Goal: Transaction & Acquisition: Obtain resource

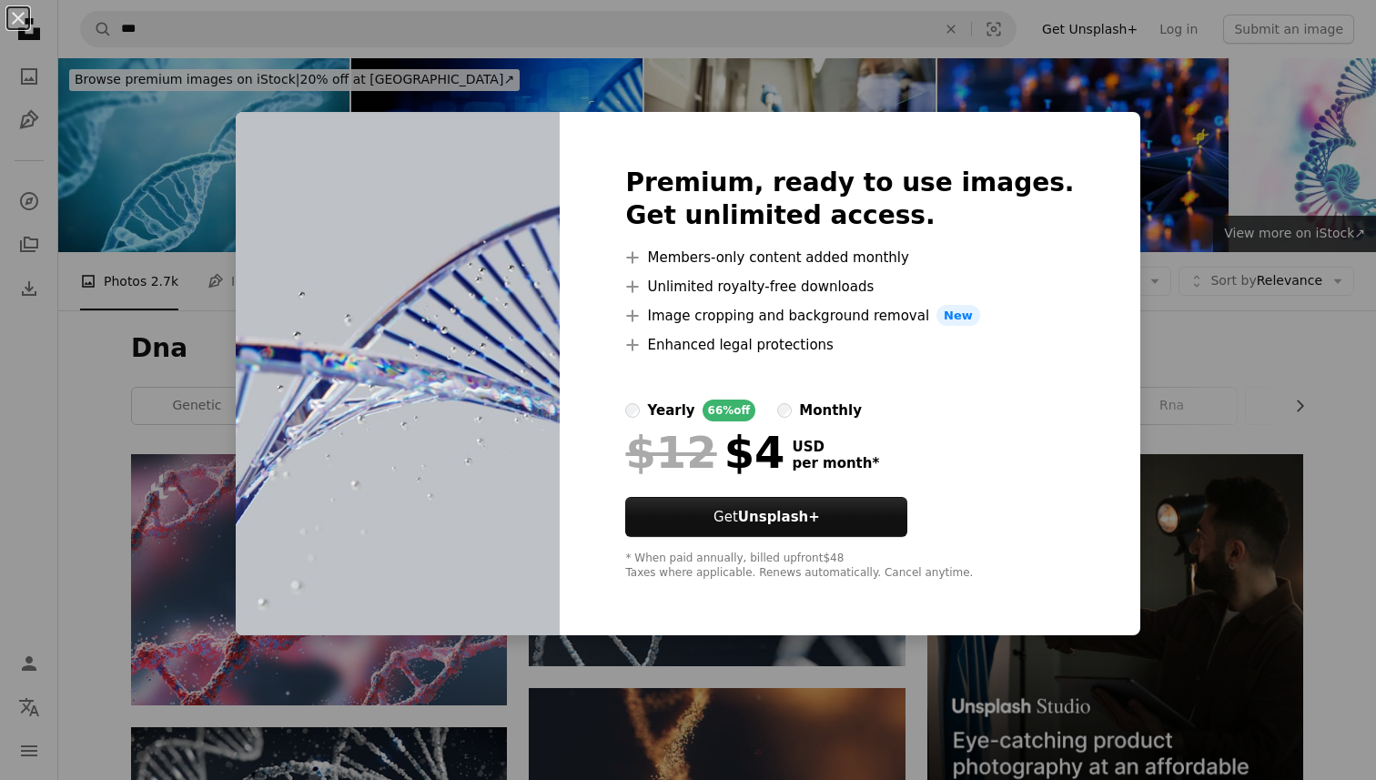
scroll to position [1070, 0]
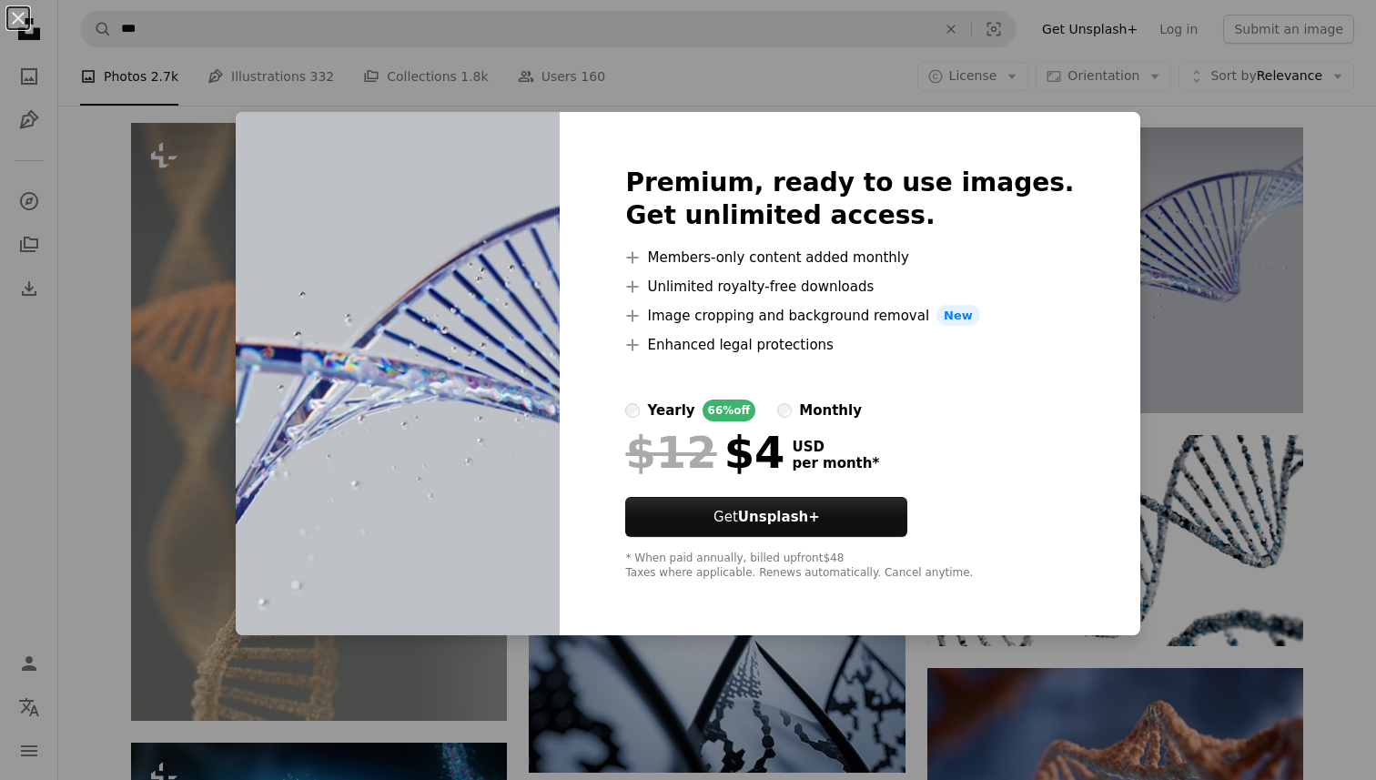
click at [312, 168] on img at bounding box center [398, 374] width 324 height 524
click at [1206, 384] on div "An X shape Premium, ready to use images. Get unlimited access. A plus sign Memb…" at bounding box center [688, 390] width 1376 height 780
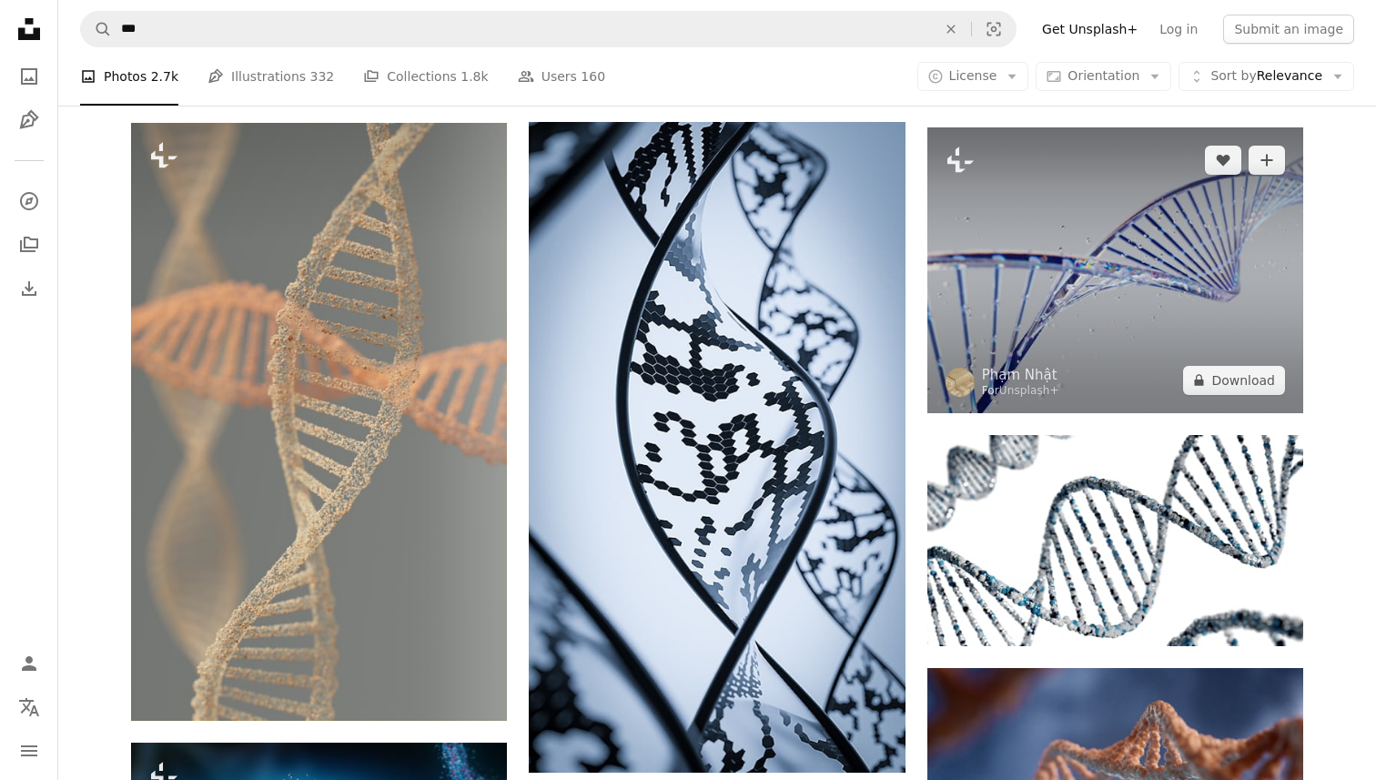
click at [1179, 226] on img at bounding box center [1116, 270] width 376 height 286
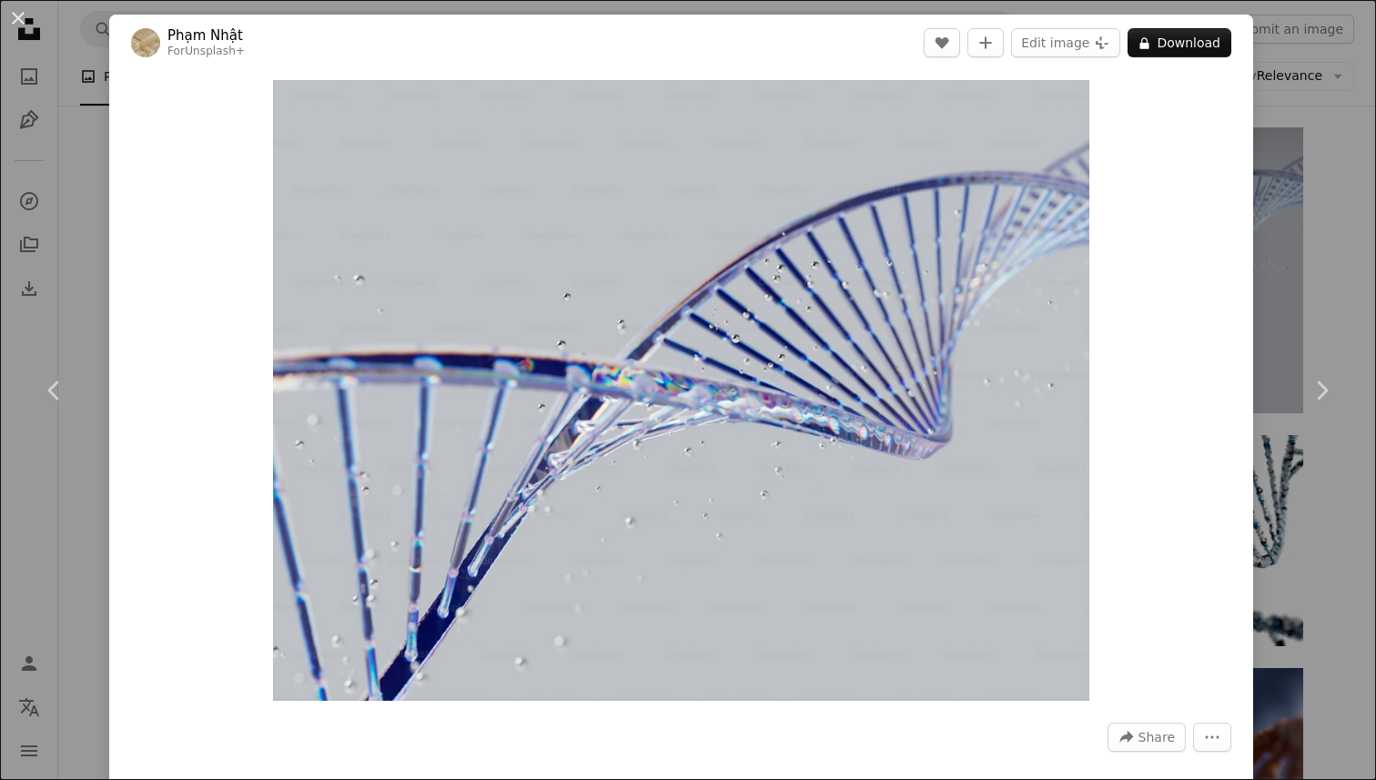
click at [1295, 62] on div "An X shape Chevron left Chevron right [PERSON_NAME] For Unsplash+ A heart A plu…" at bounding box center [688, 390] width 1376 height 780
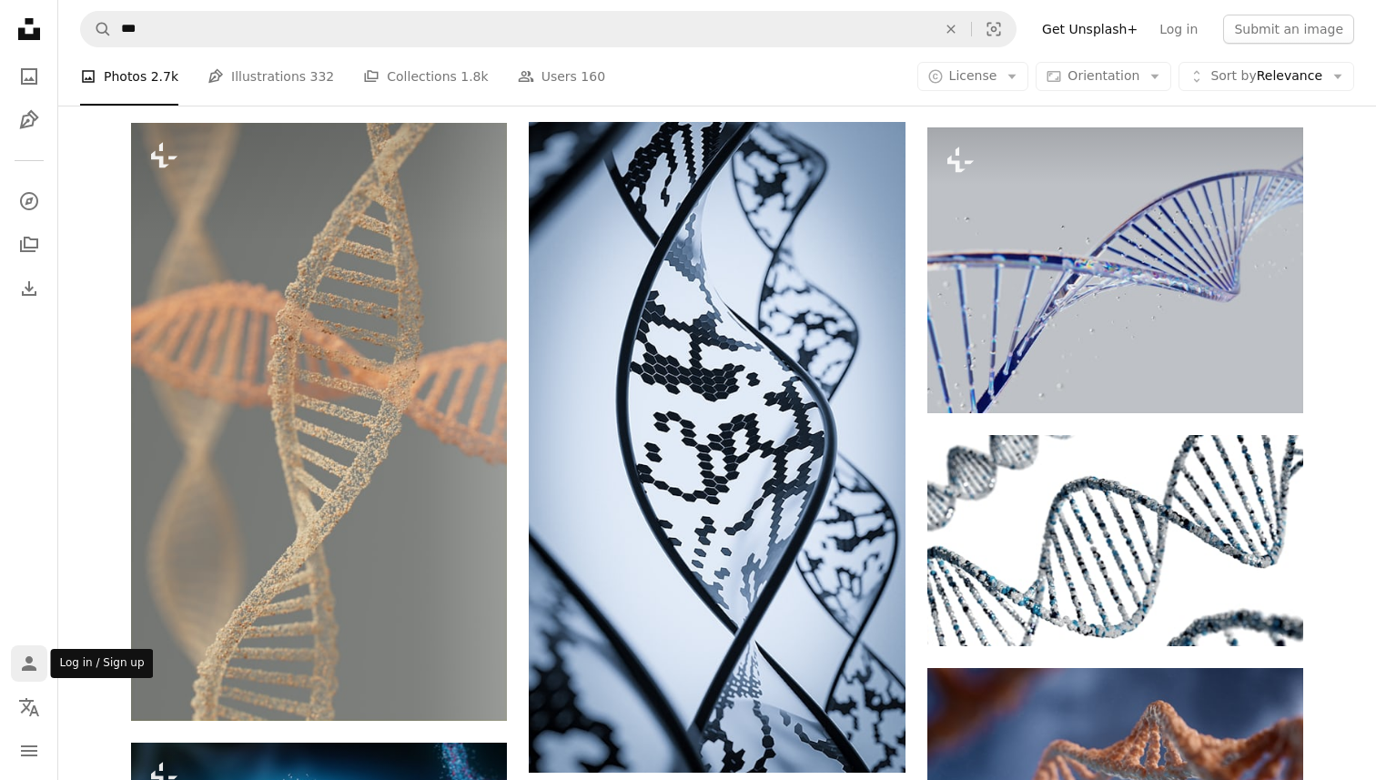
click at [24, 660] on icon "Person" at bounding box center [29, 664] width 22 height 22
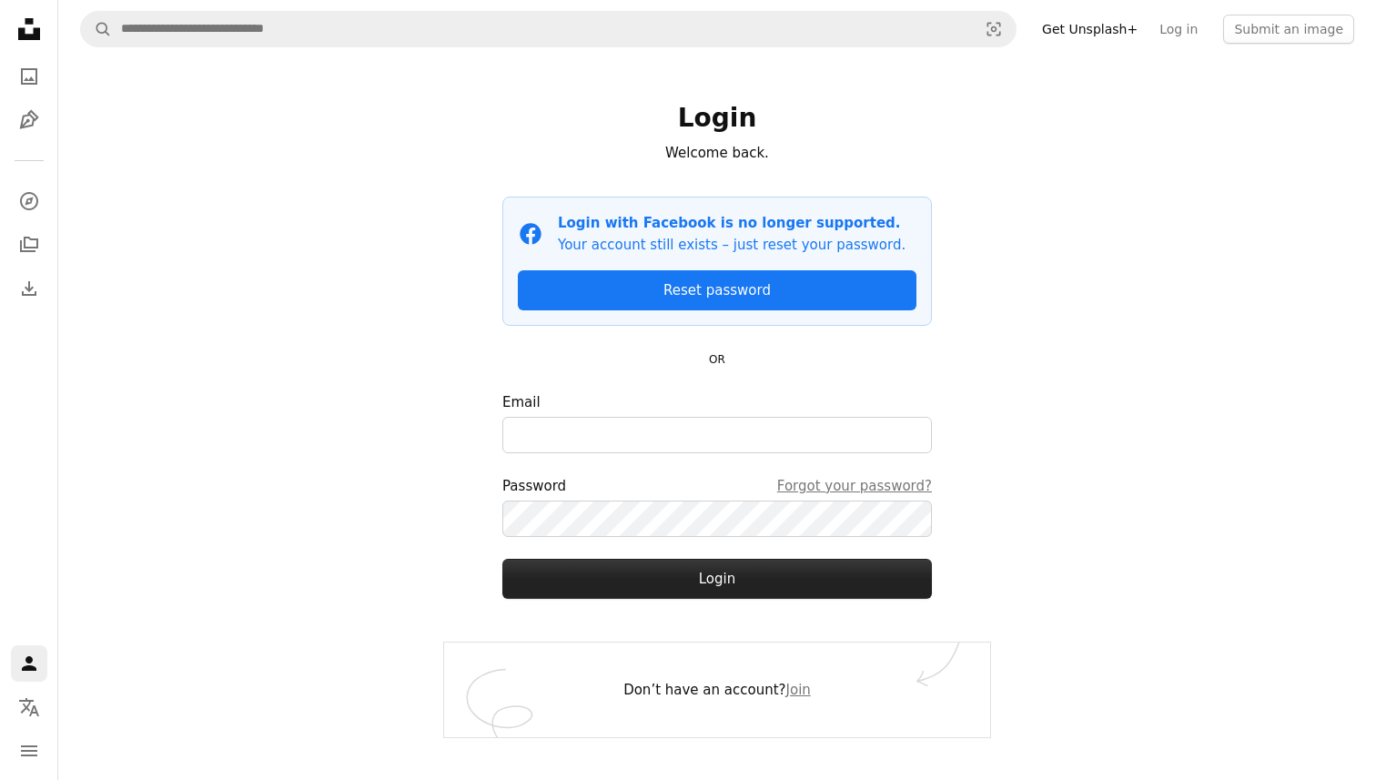
click at [654, 577] on button "Login" at bounding box center [717, 579] width 430 height 40
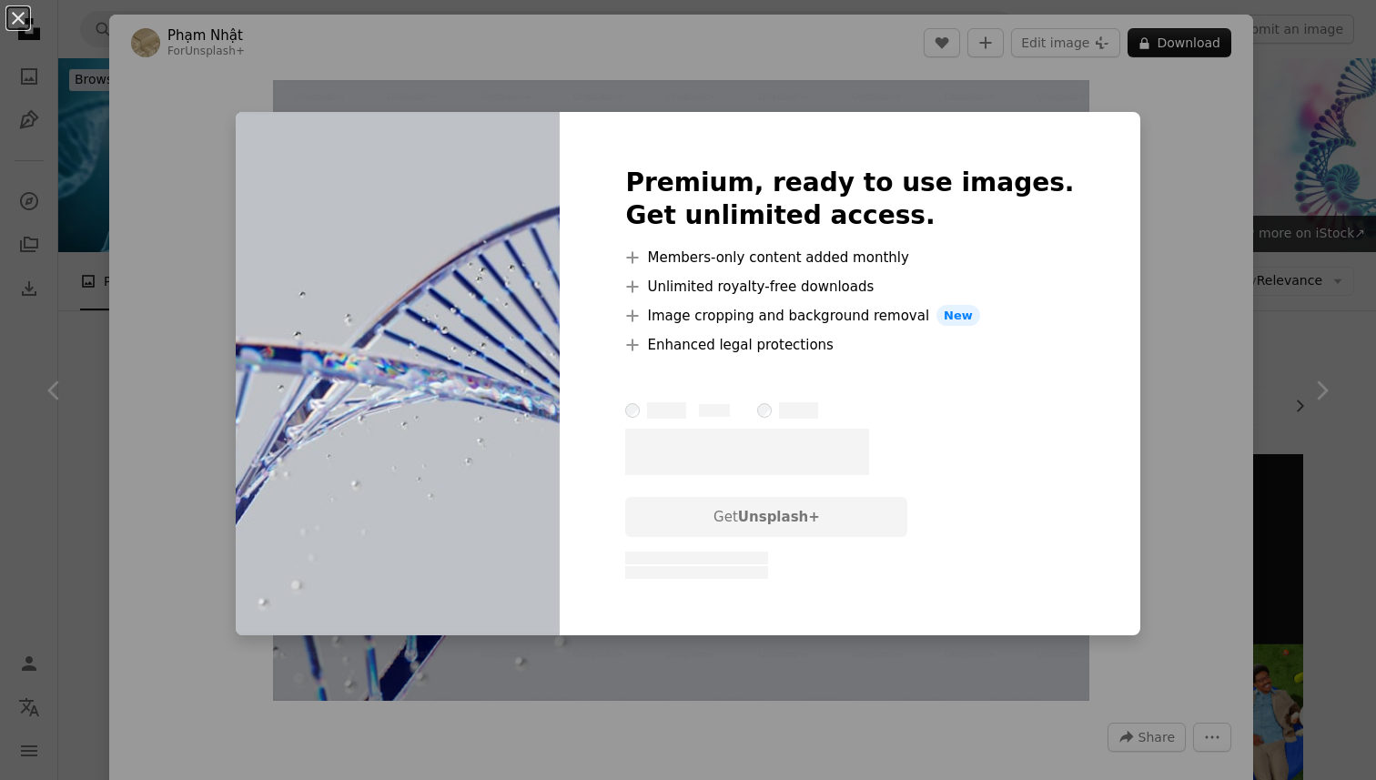
scroll to position [1076, 0]
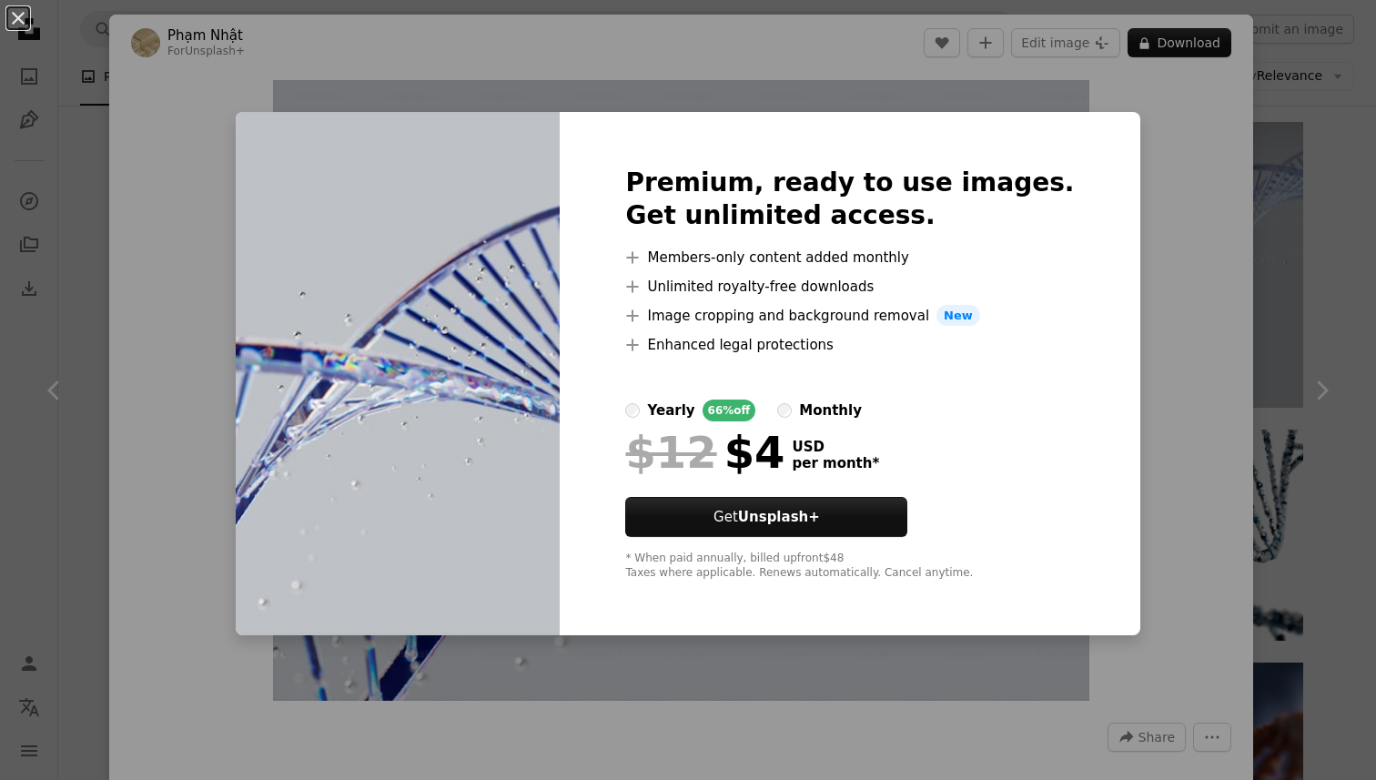
click at [1229, 96] on div "An X shape Premium, ready to use images. Get unlimited access. A plus sign Memb…" at bounding box center [688, 390] width 1376 height 780
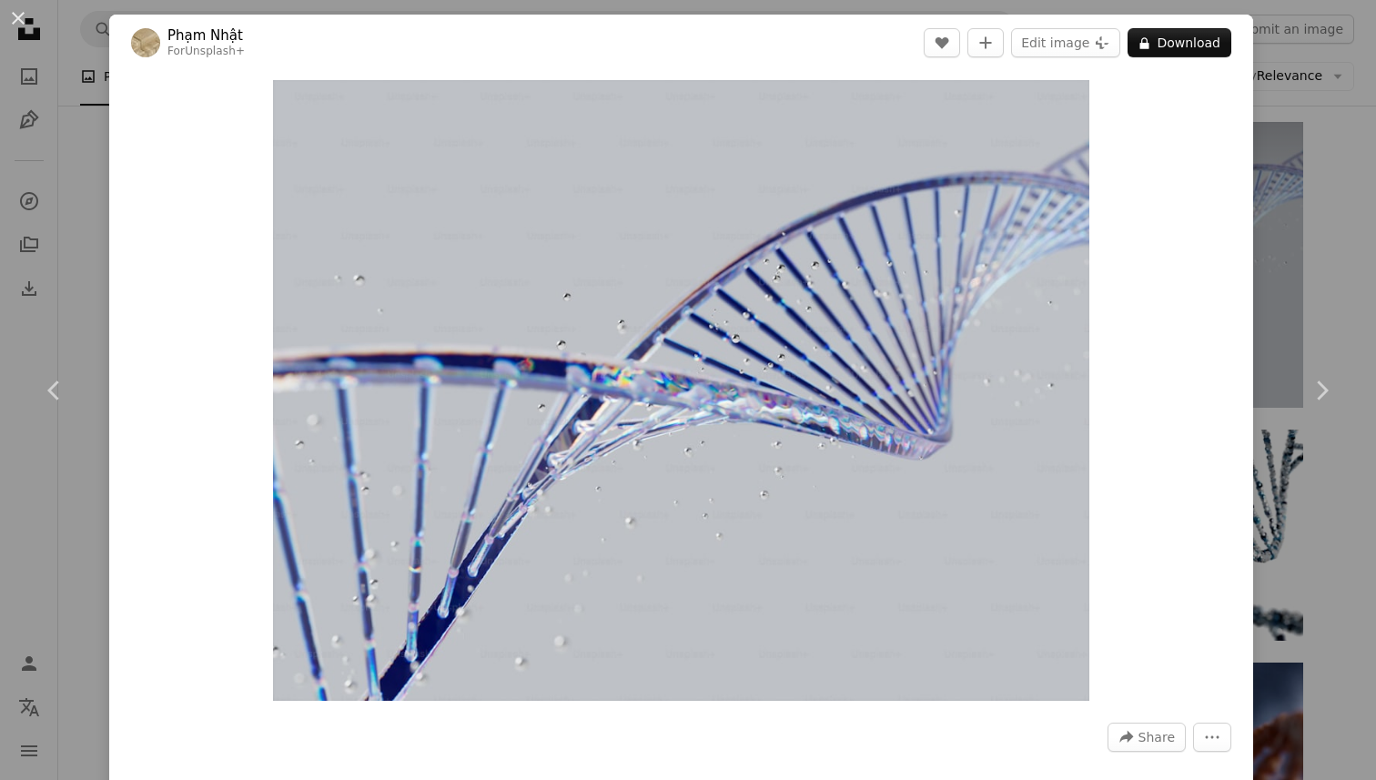
click at [31, 674] on div "An X shape Chevron left Chevron right [PERSON_NAME] For Unsplash+ A heart A plu…" at bounding box center [688, 390] width 1376 height 780
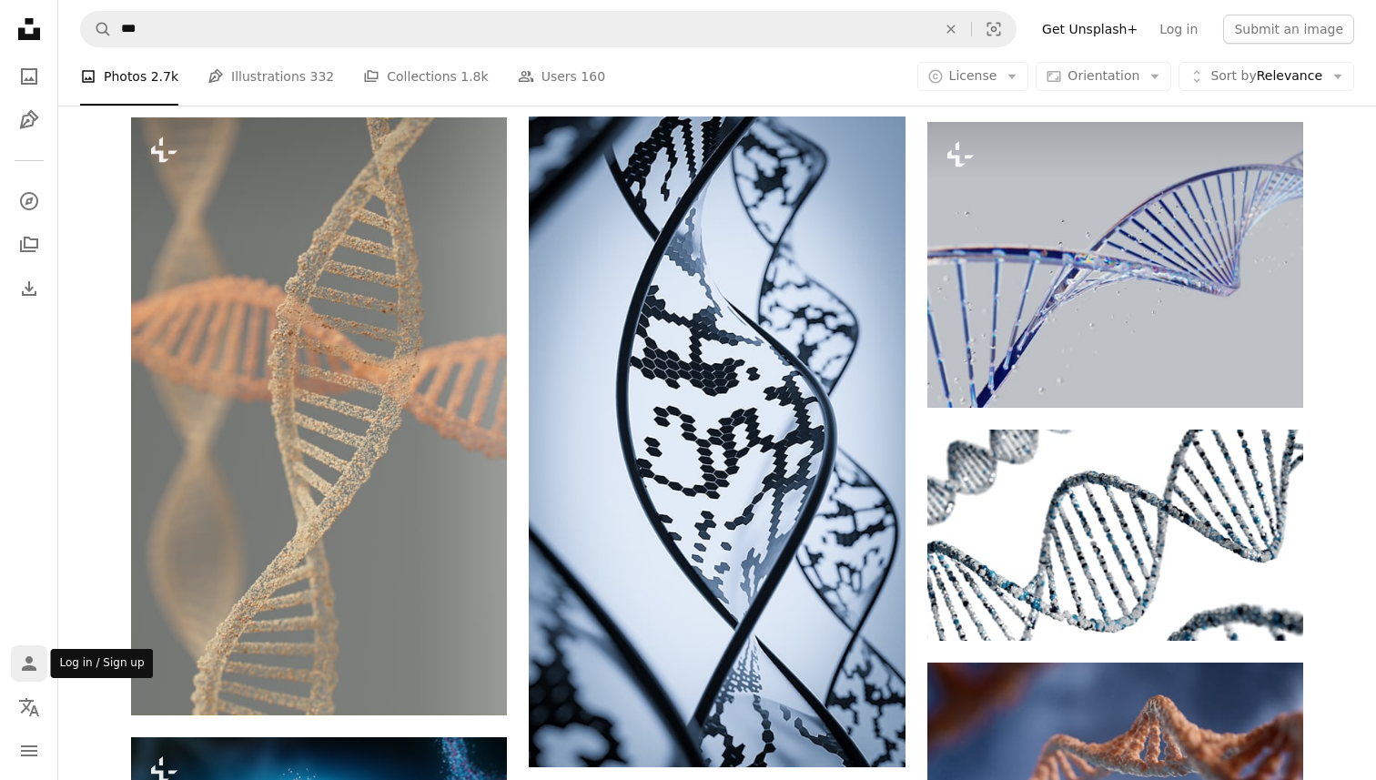
click at [28, 667] on icon "Log in / Sign up" at bounding box center [29, 663] width 15 height 15
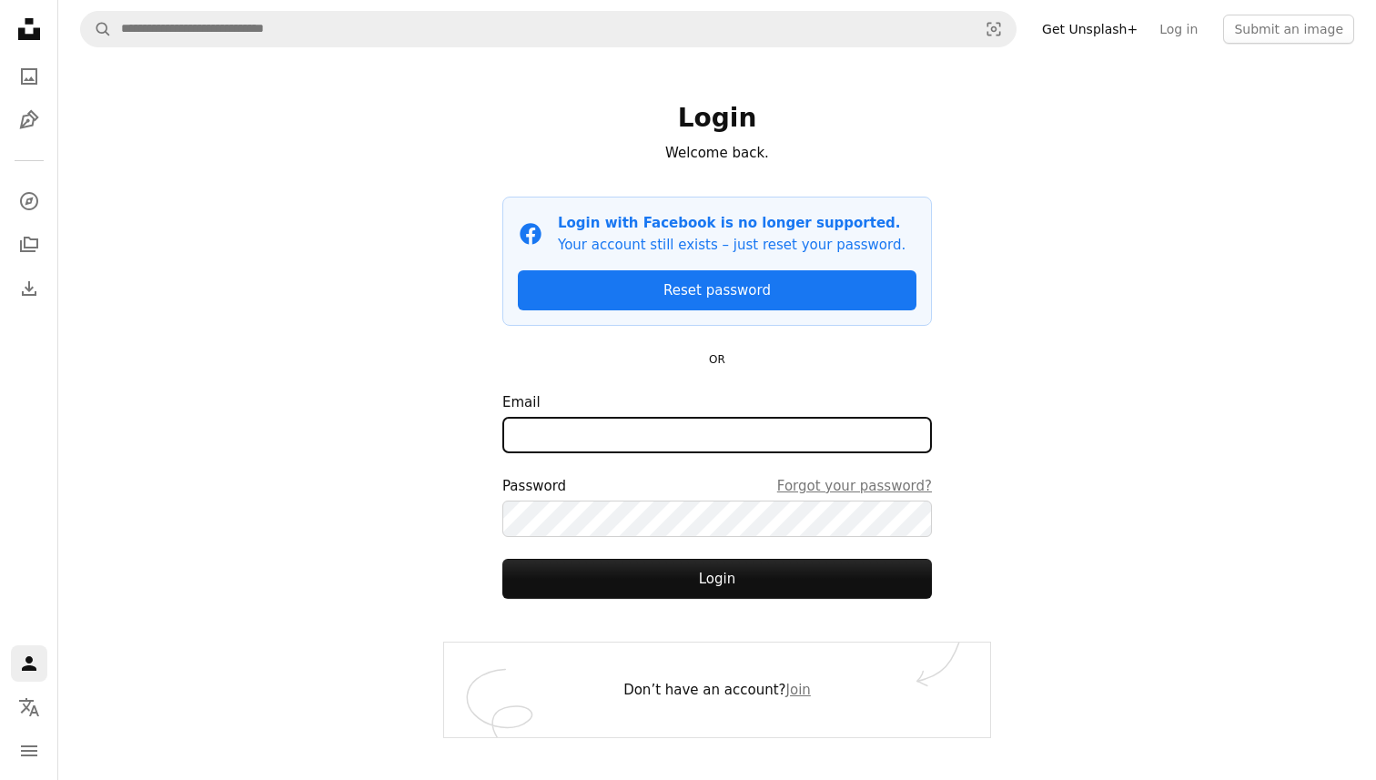
click at [595, 428] on input "Email" at bounding box center [717, 435] width 430 height 36
type input "****"
